Goal: Find specific page/section: Find specific page/section

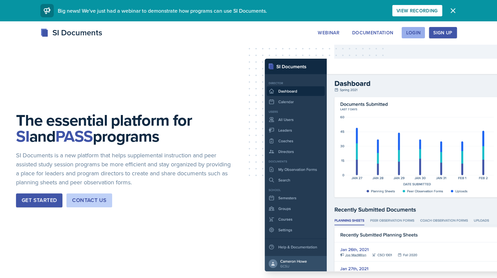
click at [413, 32] on div "Login" at bounding box center [413, 32] width 15 height 5
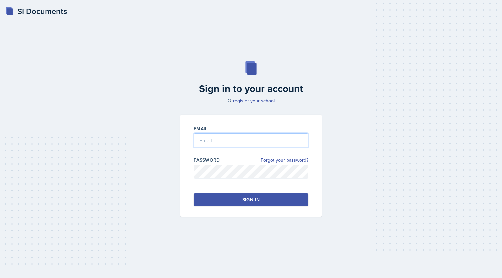
type input "[PERSON_NAME]"
click at [237, 198] on button "Sign in" at bounding box center [251, 200] width 115 height 13
click at [242, 197] on button "Sign in" at bounding box center [251, 200] width 115 height 13
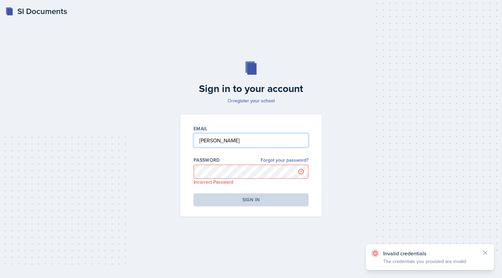
drag, startPoint x: 226, startPoint y: 138, endPoint x: 159, endPoint y: 137, distance: 66.8
click at [159, 137] on div "Sign in to your account Or register your school Email [PERSON_NAME] Password Fo…" at bounding box center [251, 139] width 481 height 198
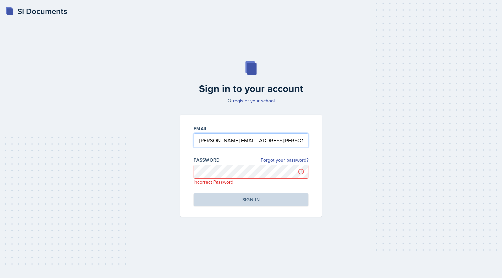
type input "[PERSON_NAME][EMAIL_ADDRESS][PERSON_NAME][DOMAIN_NAME]"
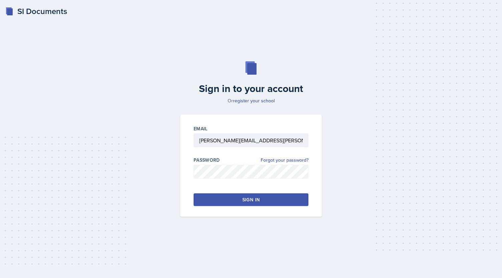
click at [91, 113] on div "Sign in to your account Or register your school Email [PERSON_NAME][EMAIL_ADDRE…" at bounding box center [251, 139] width 481 height 198
click at [219, 199] on button "Sign in" at bounding box center [251, 200] width 115 height 13
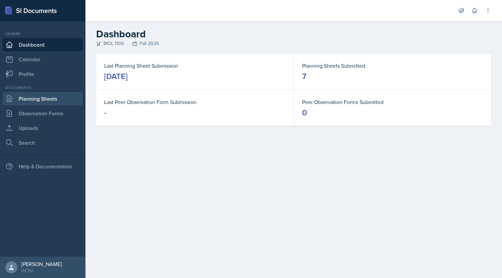
click at [41, 98] on link "Planning Sheets" at bounding box center [43, 98] width 80 height 13
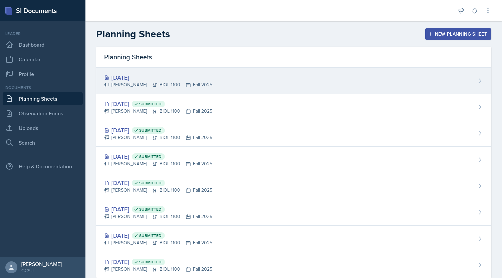
click at [129, 74] on div "[DATE]" at bounding box center [158, 77] width 108 height 9
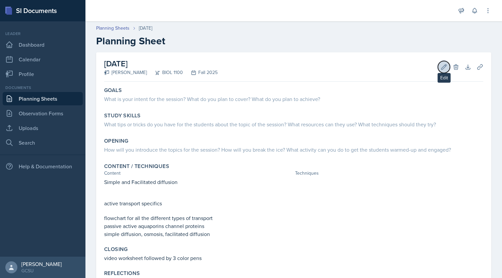
click at [441, 65] on icon at bounding box center [444, 67] width 7 height 7
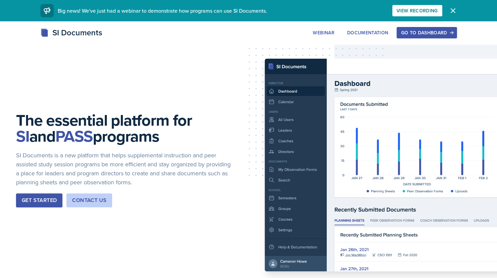
click at [433, 35] on div "Go to Dashboard" at bounding box center [426, 32] width 51 height 5
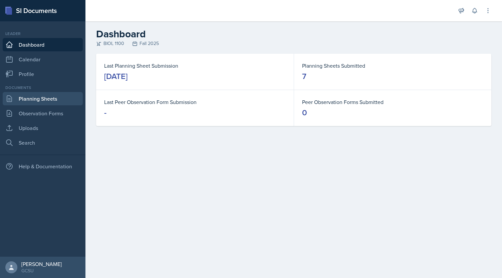
click at [36, 104] on link "Planning Sheets" at bounding box center [43, 98] width 80 height 13
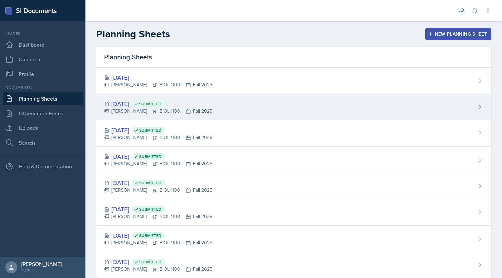
click at [130, 107] on div "[DATE] Submitted" at bounding box center [158, 104] width 108 height 9
